Goal: Find specific page/section: Find specific page/section

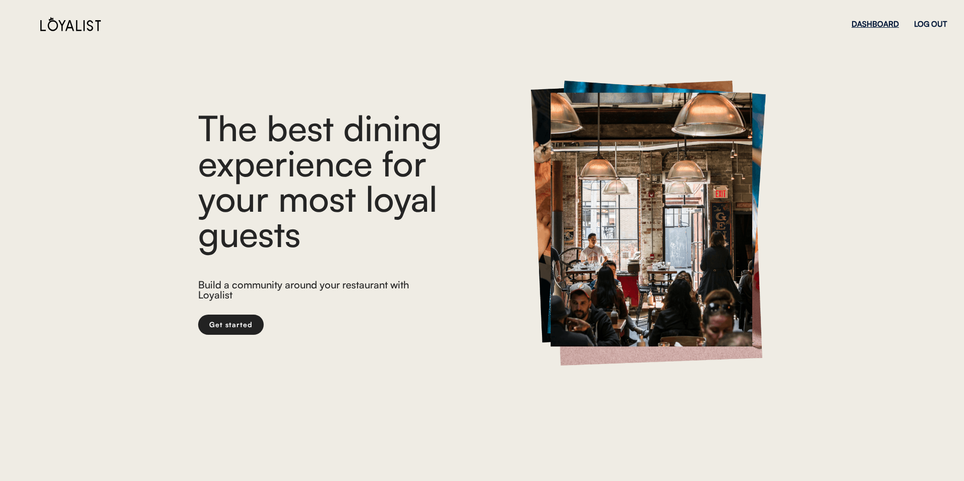
click at [884, 25] on div "DASHBOARD" at bounding box center [875, 24] width 47 height 8
